Goal: Task Accomplishment & Management: Use online tool/utility

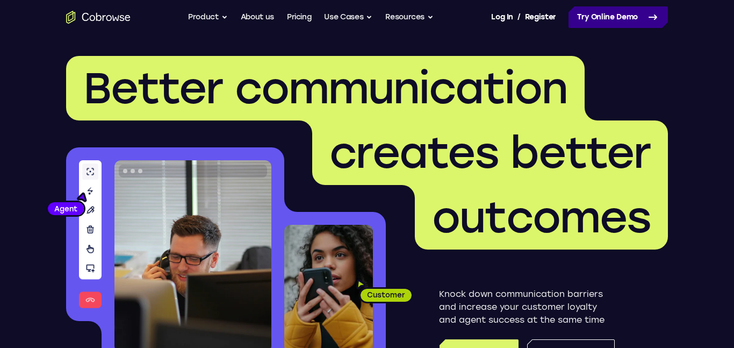
click at [605, 17] on link "Try Online Demo" at bounding box center [618, 16] width 99 height 21
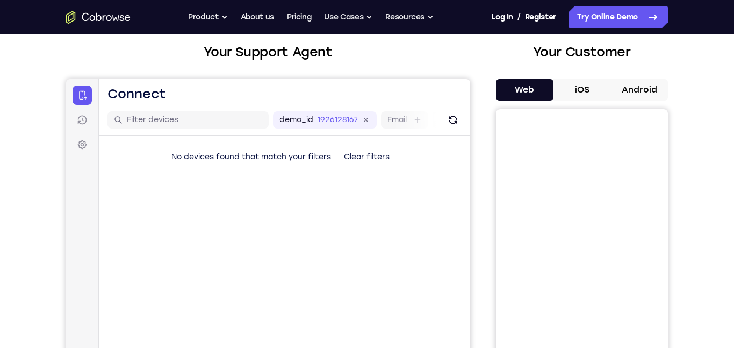
scroll to position [61, 0]
click at [164, 118] on input "text" at bounding box center [194, 119] width 135 height 11
type input "google"
type input "[DOMAIN_NAME]"
click at [394, 119] on label "Email" at bounding box center [396, 119] width 19 height 11
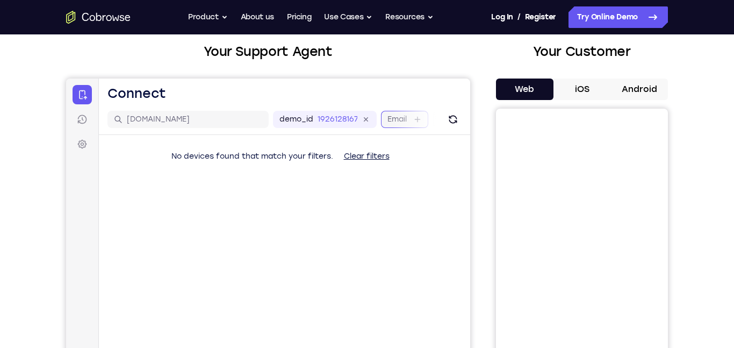
click at [411, 119] on input "Email" at bounding box center [412, 119] width 2 height 11
click at [374, 123] on label "Device ID" at bounding box center [382, 119] width 35 height 11
click at [405, 123] on input "Device ID" at bounding box center [406, 119] width 2 height 11
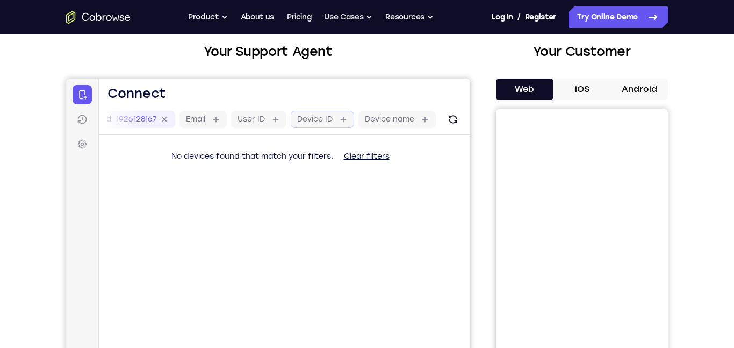
click at [374, 123] on label "Device name" at bounding box center [389, 119] width 49 height 11
click at [419, 123] on input "Device name" at bounding box center [420, 119] width 2 height 11
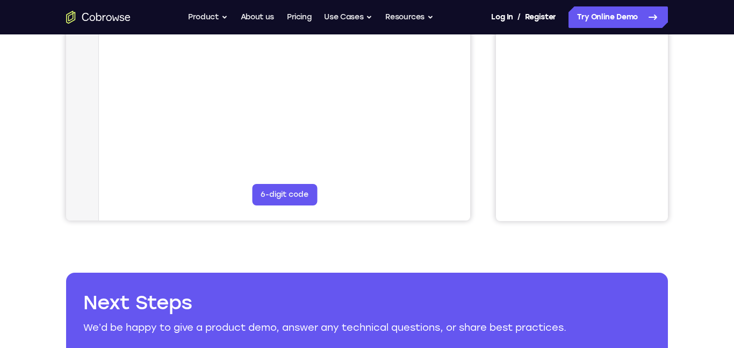
scroll to position [292, 0]
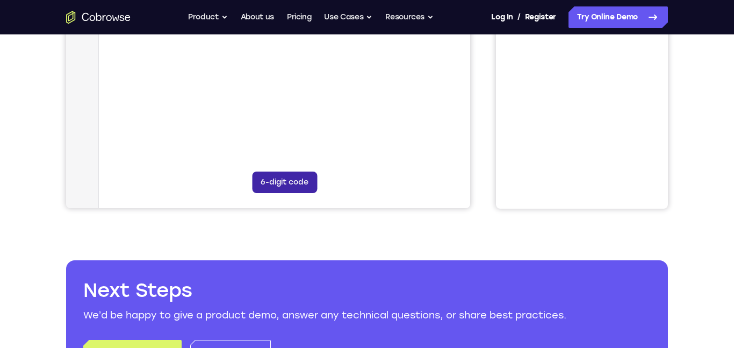
click at [278, 186] on button "6-digit code" at bounding box center [284, 181] width 65 height 21
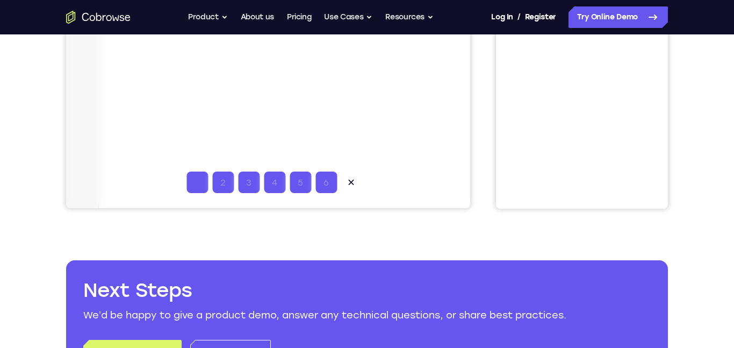
type input "2"
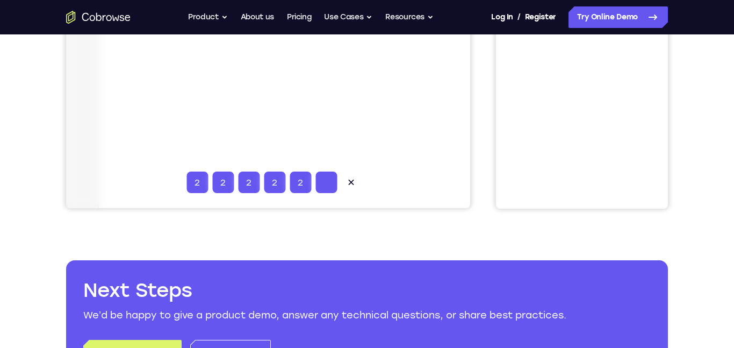
type input "2"
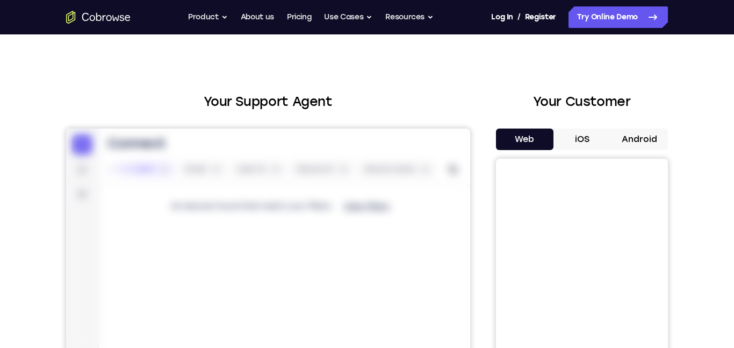
scroll to position [9, 0]
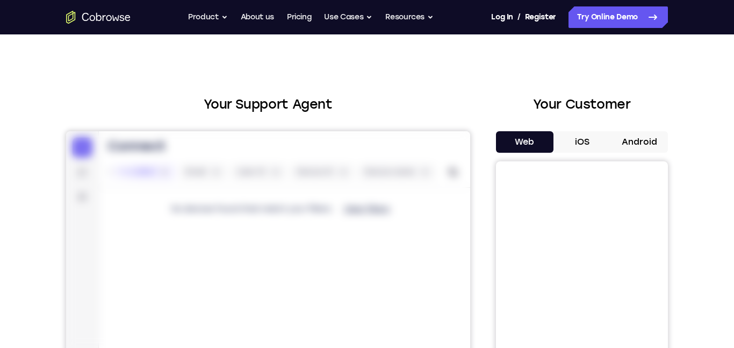
click at [572, 134] on button "iOS" at bounding box center [583, 141] width 58 height 21
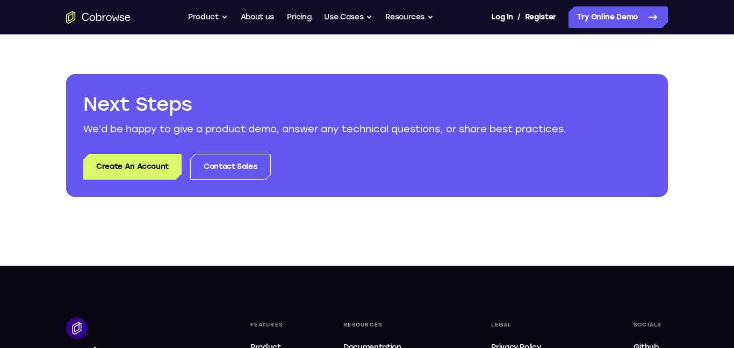
scroll to position [478, 0]
